Goal: Task Accomplishment & Management: Manage account settings

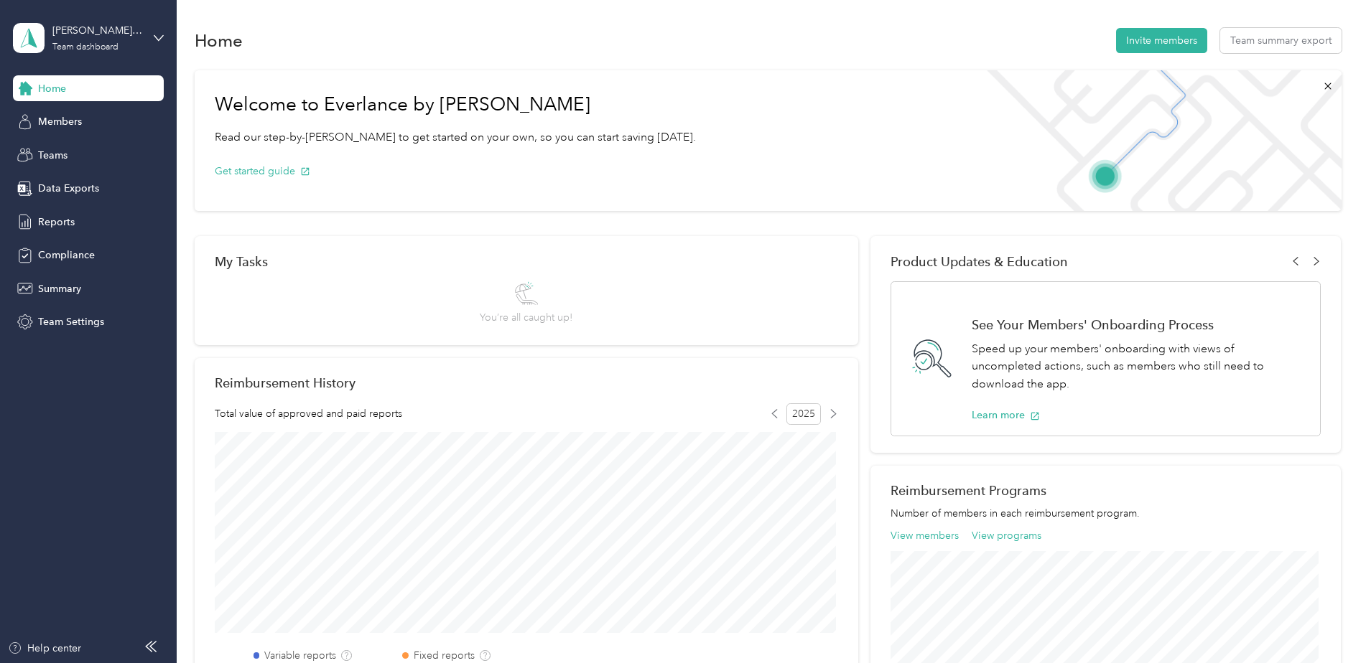
click at [150, 42] on div "[PERSON_NAME][EMAIL_ADDRESS][PERSON_NAME][DOMAIN_NAME] Team dashboard" at bounding box center [88, 38] width 151 height 50
click at [83, 148] on div "Personal dashboard" at bounding box center [71, 150] width 90 height 15
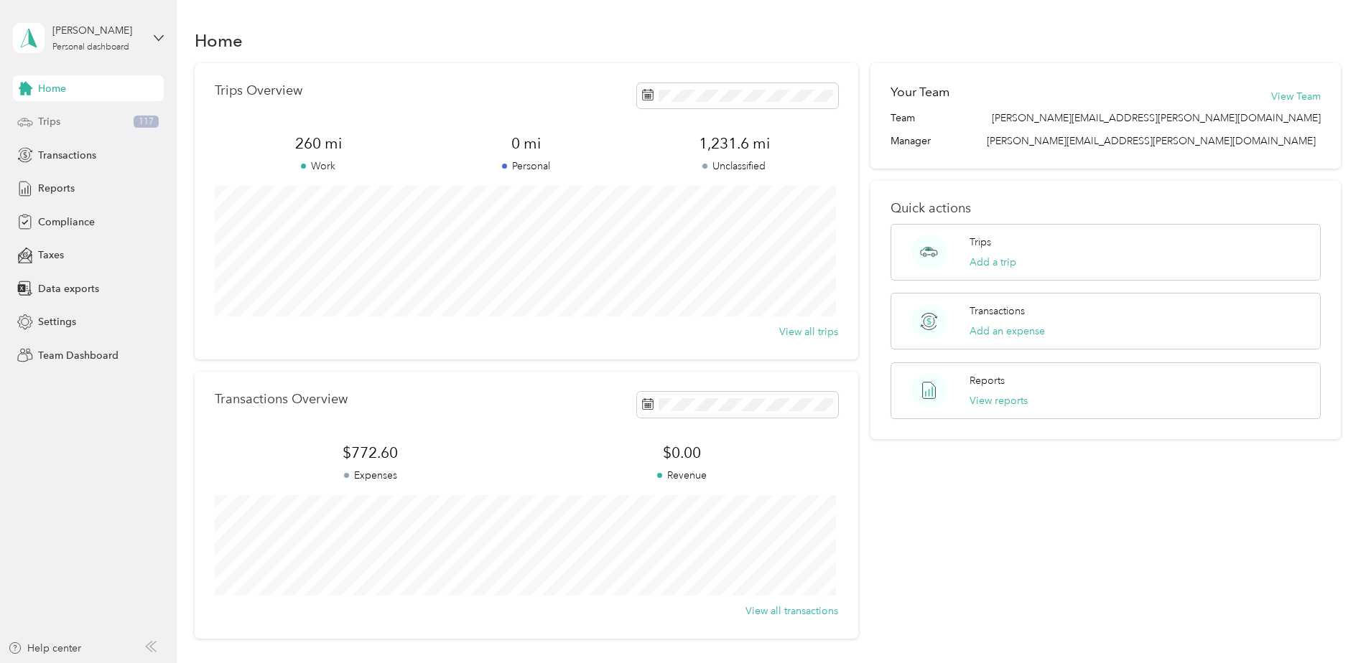
click at [59, 123] on span "Trips" at bounding box center [49, 121] width 22 height 15
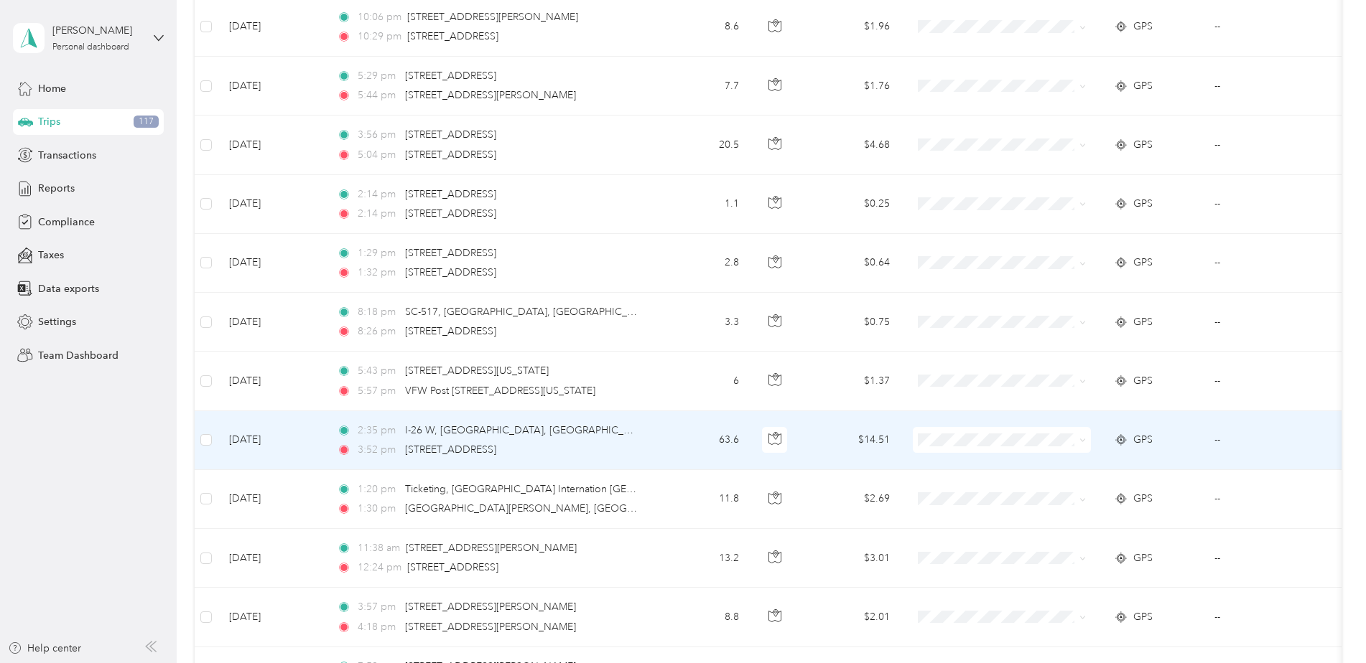
scroll to position [431, 0]
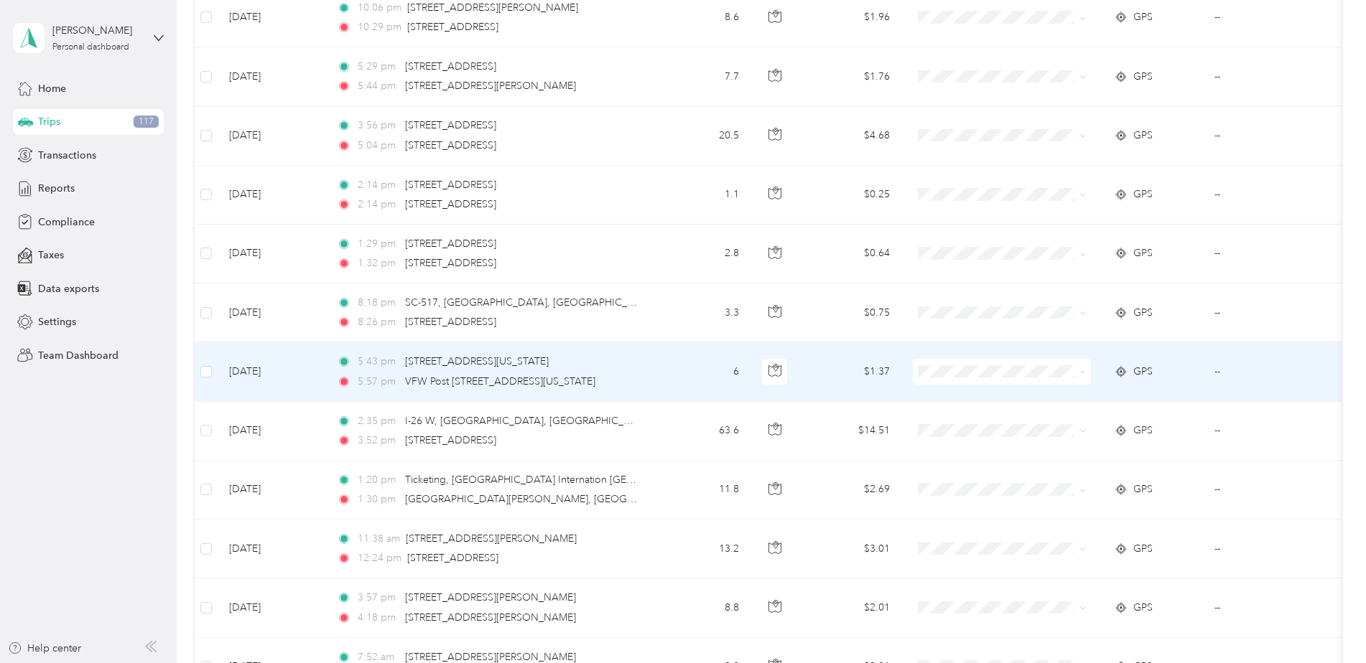
click at [1214, 372] on td "--" at bounding box center [1268, 372] width 131 height 59
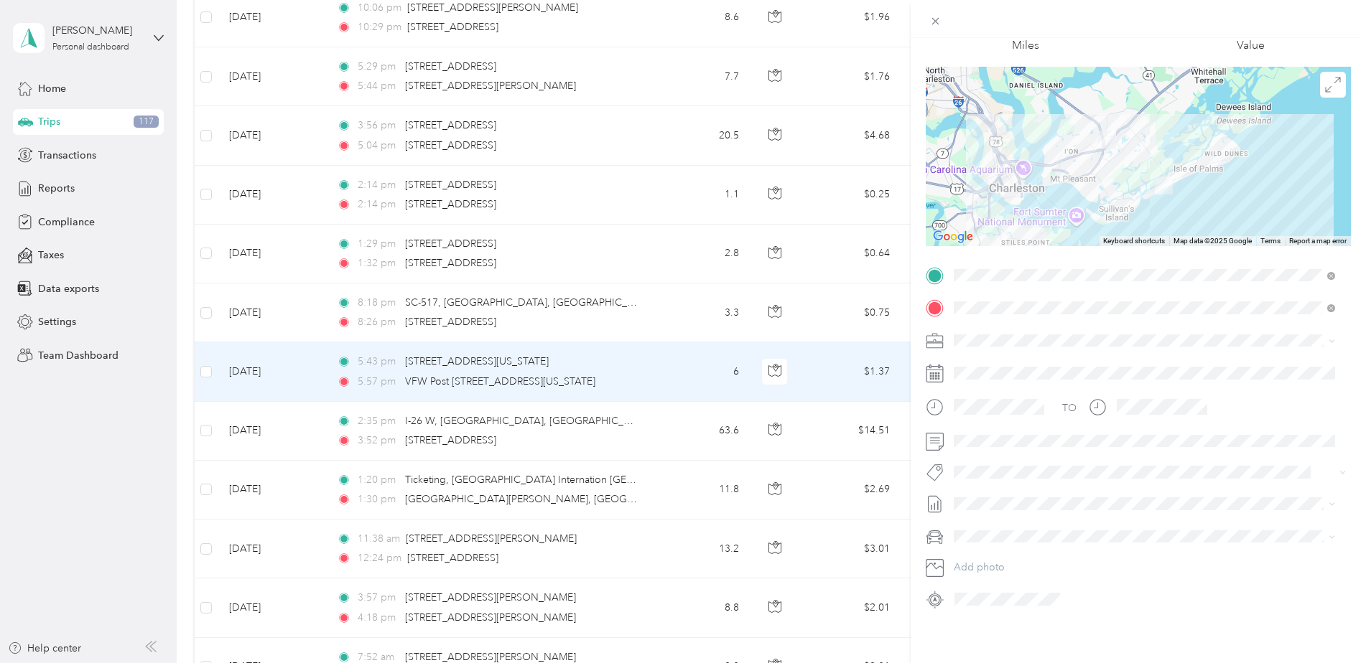
scroll to position [90, 0]
click at [934, 22] on icon at bounding box center [935, 21] width 7 height 7
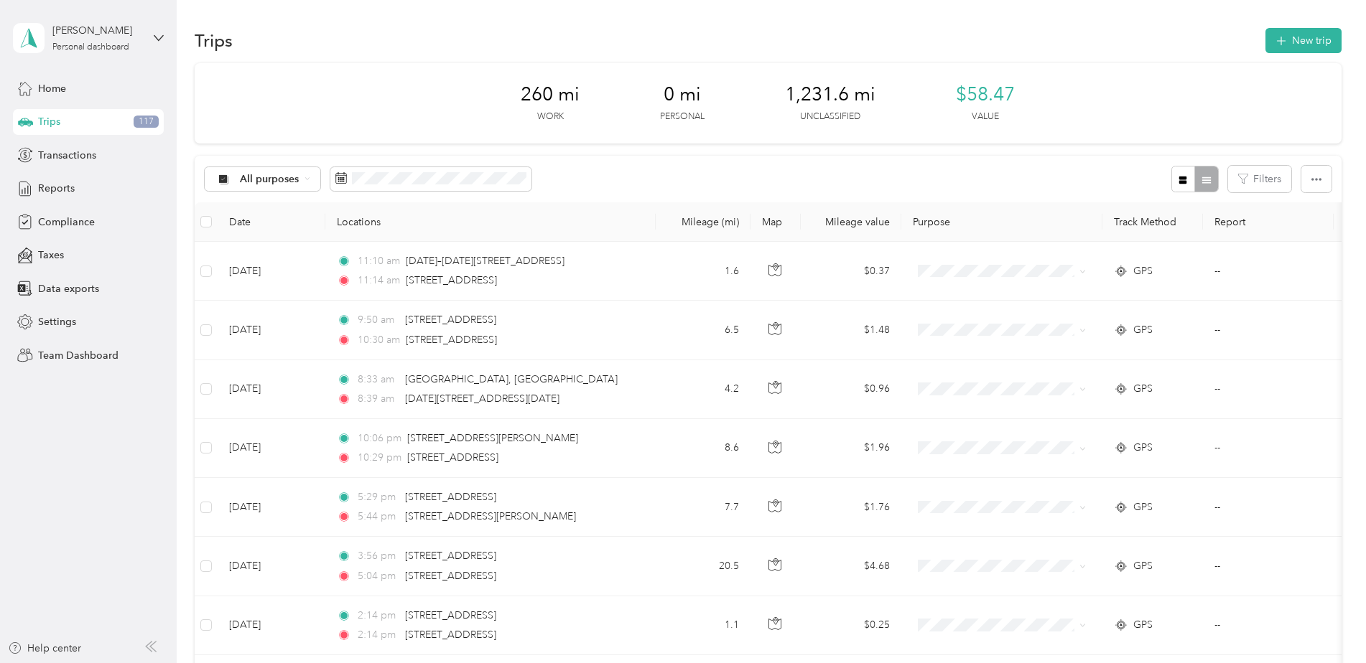
click at [1148, 79] on div "260 mi Work 0 mi Personal 1,231.6 mi Unclassified $58.47 Value" at bounding box center [768, 103] width 1147 height 80
